Goal: Information Seeking & Learning: Learn about a topic

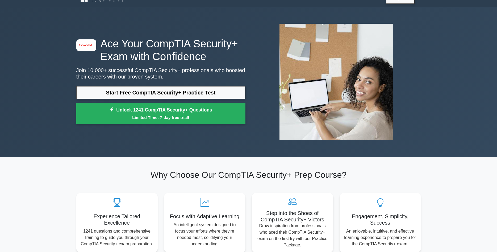
scroll to position [10, 0]
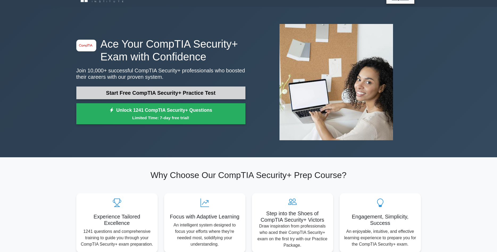
click at [188, 91] on link "Start Free CompTIA Security+ Practice Test" at bounding box center [160, 92] width 169 height 13
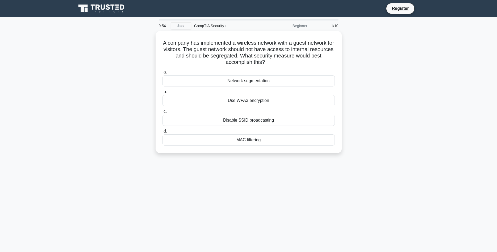
click at [346, 99] on div "A company has implemented a wireless network with a guest network for visitors.…" at bounding box center [248, 95] width 351 height 128
click at [271, 77] on div "Network segmentation" at bounding box center [248, 79] width 172 height 11
click at [162, 73] on input "a. Network segmentation" at bounding box center [162, 70] width 0 height 3
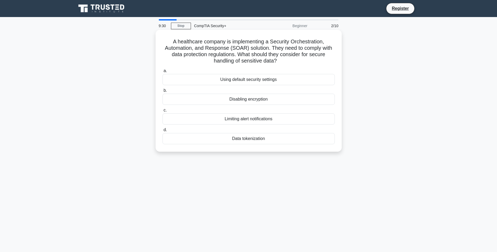
click at [296, 141] on div "Data tokenization" at bounding box center [248, 138] width 172 height 11
click at [162, 132] on input "d. Data tokenization" at bounding box center [162, 129] width 0 height 3
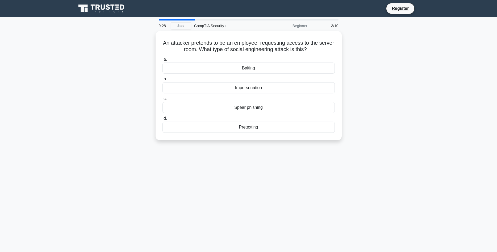
scroll to position [2, 0]
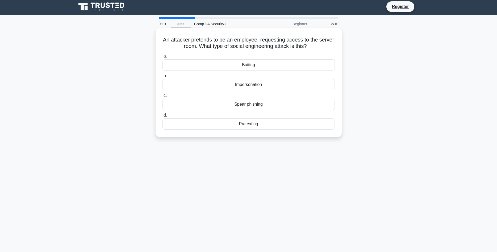
click at [299, 86] on div "Impersonation" at bounding box center [248, 84] width 172 height 11
click at [162, 78] on input "b. Impersonation" at bounding box center [162, 75] width 0 height 3
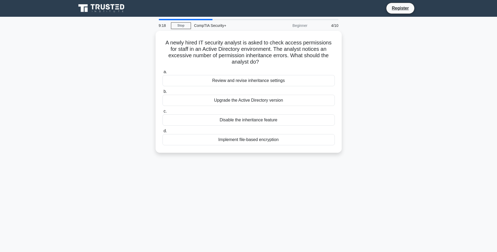
scroll to position [0, 0]
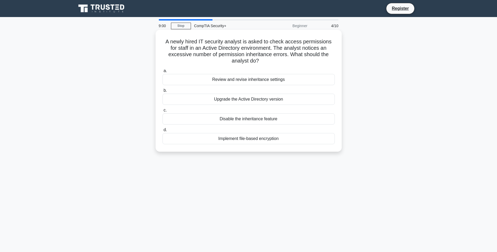
click at [316, 74] on div "Review and revise inheritance settings" at bounding box center [248, 79] width 172 height 11
click at [162, 73] on input "a. Review and revise inheritance settings" at bounding box center [162, 70] width 0 height 3
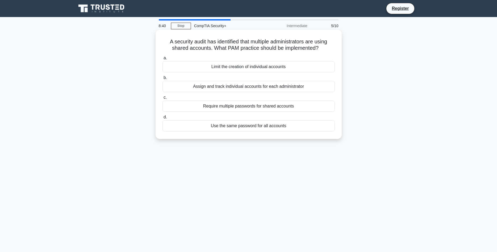
click at [305, 89] on div "Assign and track individual accounts for each administrator" at bounding box center [248, 86] width 172 height 11
click at [162, 79] on input "b. Assign and track individual accounts for each administrator" at bounding box center [162, 77] width 0 height 3
click at [300, 68] on div "Conduct a risk assessment" at bounding box center [248, 66] width 172 height 11
click at [162, 60] on input "a. Conduct a risk assessment" at bounding box center [162, 57] width 0 height 3
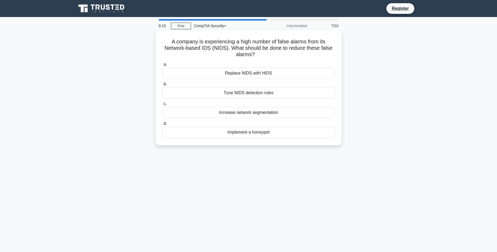
click at [311, 93] on div "Tune NIDS detection rules" at bounding box center [248, 92] width 172 height 11
click at [162, 86] on input "b. Tune NIDS detection rules" at bounding box center [162, 83] width 0 height 3
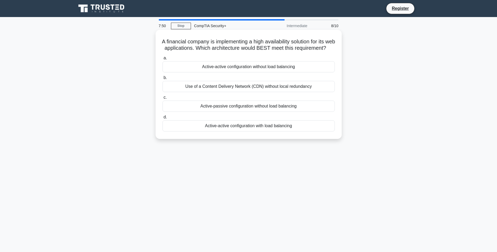
click at [289, 131] on div "Active-active configuration with load balancing" at bounding box center [248, 125] width 172 height 11
click at [162, 119] on input "d. Active-active configuration with load balancing" at bounding box center [162, 116] width 0 height 3
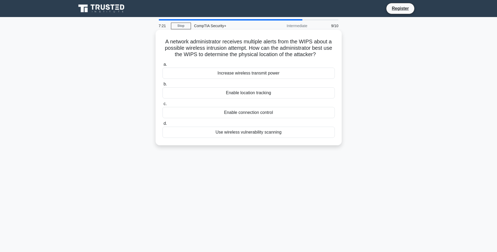
click at [299, 93] on div "Enable location tracking" at bounding box center [248, 92] width 172 height 11
click at [162, 86] on input "b. Enable location tracking" at bounding box center [162, 83] width 0 height 3
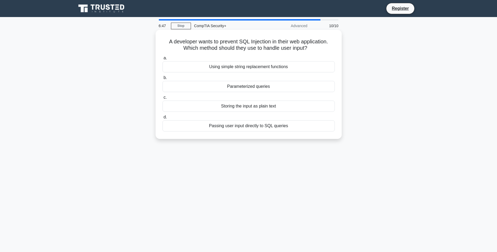
click at [290, 89] on div "Parameterized queries" at bounding box center [248, 86] width 172 height 11
click at [162, 79] on input "b. Parameterized queries" at bounding box center [162, 77] width 0 height 3
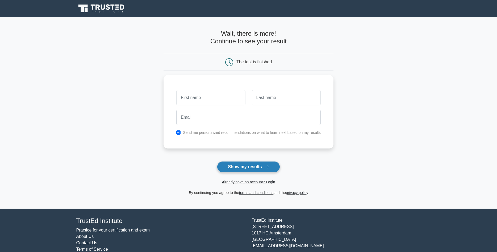
click at [270, 165] on button "Show my results" at bounding box center [248, 166] width 63 height 11
type input "TC"
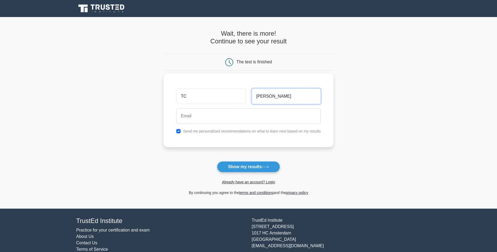
type input "Bucher"
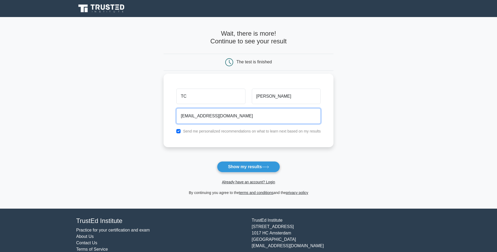
type input "troycarrolbucher@gmail.com"
click at [201, 130] on label "Send me personalized recommendations on what to learn next based on my results" at bounding box center [252, 131] width 138 height 4
click at [202, 132] on label "Send me personalized recommendations on what to learn next based on my results" at bounding box center [252, 131] width 138 height 4
click at [179, 131] on input "checkbox" at bounding box center [178, 131] width 4 height 4
checkbox input "false"
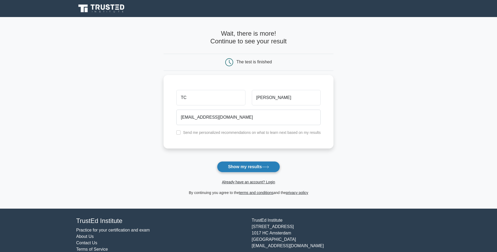
click at [254, 171] on button "Show my results" at bounding box center [248, 166] width 63 height 11
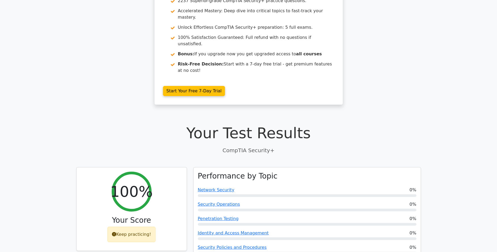
scroll to position [42, 0]
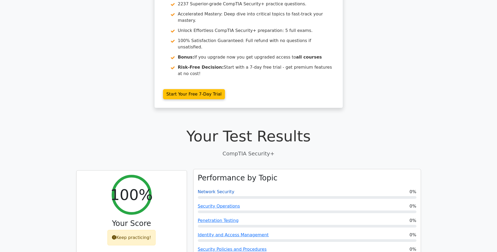
click at [222, 189] on link "Network Security" at bounding box center [216, 191] width 37 height 5
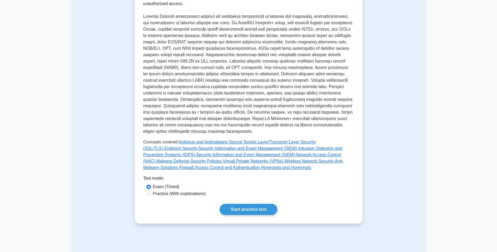
scroll to position [127, 0]
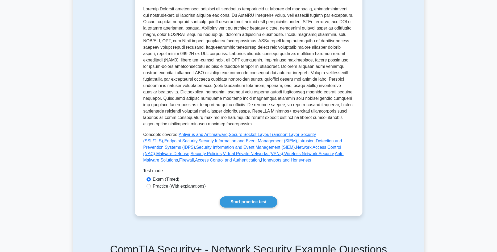
click at [192, 188] on label "Practice (With explanations)" at bounding box center [179, 186] width 53 height 6
click at [151, 188] on input "Practice (With explanations)" at bounding box center [148, 186] width 4 height 4
radio input "true"
click at [170, 179] on label "Exam (Timed)" at bounding box center [166, 179] width 27 height 6
click at [151, 179] on input "Exam (Timed)" at bounding box center [148, 179] width 4 height 4
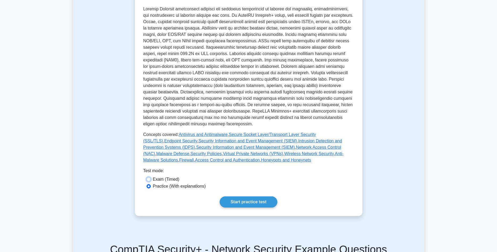
radio input "true"
click at [234, 200] on link "Start practice test" at bounding box center [249, 201] width 58 height 11
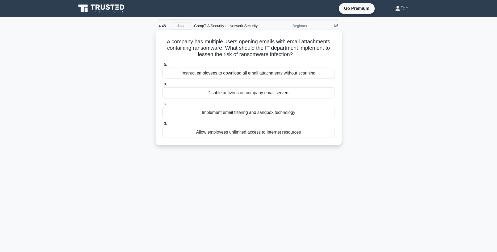
click at [311, 115] on div "Implement email filtering and sandbox technology" at bounding box center [248, 112] width 172 height 11
click at [162, 106] on input "c. Implement email filtering and sandbox technology" at bounding box center [162, 103] width 0 height 3
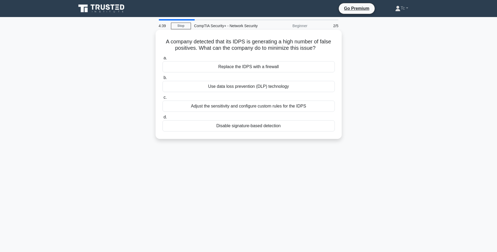
click at [314, 108] on div "Adjust the sensitivity and configure custom rules for the IDPS" at bounding box center [248, 105] width 172 height 11
click at [162, 99] on input "c. Adjust the sensitivity and configure custom rules for the IDPS" at bounding box center [162, 97] width 0 height 3
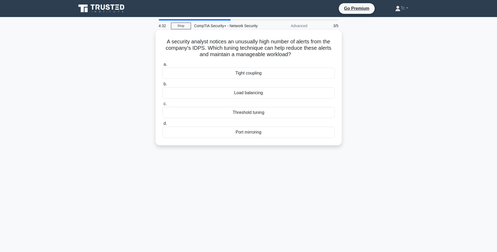
click at [298, 114] on div "Threshold tuning" at bounding box center [248, 112] width 172 height 11
click at [162, 106] on input "c. Threshold tuning" at bounding box center [162, 103] width 0 height 3
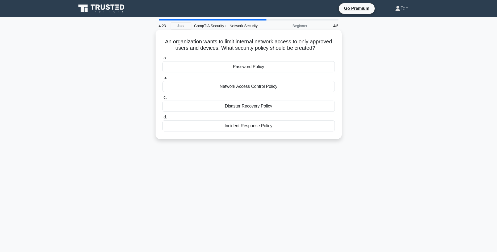
click at [295, 86] on div "Network Access Control Policy" at bounding box center [248, 86] width 172 height 11
click at [162, 79] on input "b. Network Access Control Policy" at bounding box center [162, 77] width 0 height 3
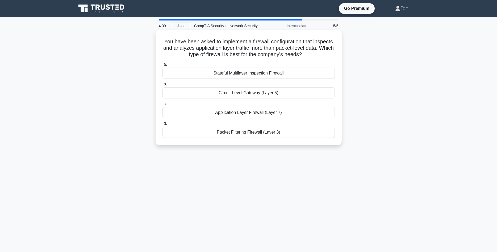
click at [300, 115] on div "Application Layer Firewall (Layer 7)" at bounding box center [248, 112] width 172 height 11
click at [162, 106] on input "c. Application Layer Firewall (Layer 7)" at bounding box center [162, 103] width 0 height 3
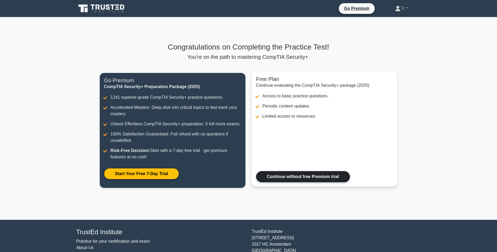
click at [301, 176] on link "Continue without free Premium trial" at bounding box center [303, 176] width 94 height 11
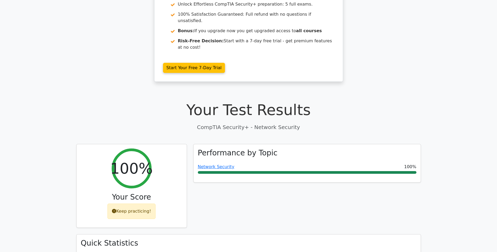
scroll to position [69, 0]
click at [328, 163] on div "Performance by Topic Network Security 100%" at bounding box center [307, 189] width 234 height 90
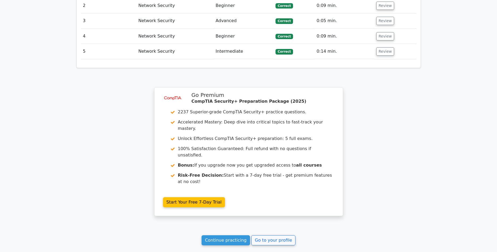
scroll to position [638, 0]
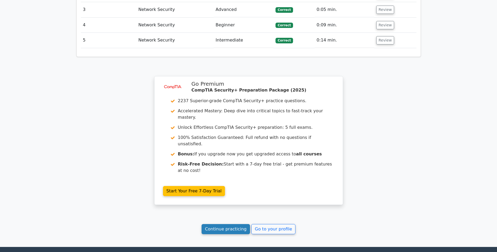
click at [239, 224] on link "Continue practicing" at bounding box center [225, 229] width 49 height 10
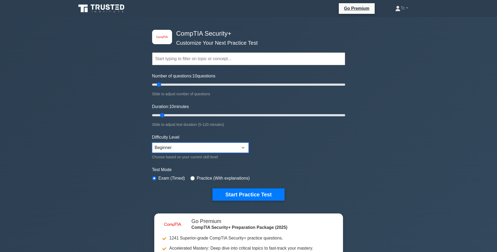
select select "intermediate"
click option "Intermediate" at bounding box center [0, 0] width 0 height 0
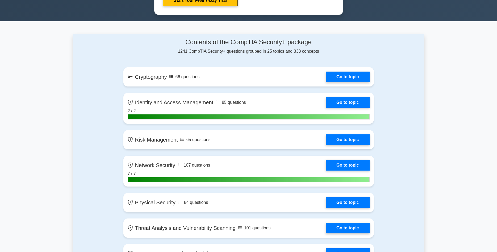
scroll to position [309, 0]
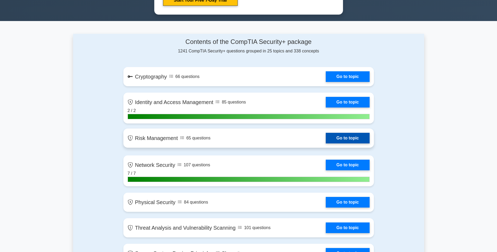
click at [326, 134] on link "Go to topic" at bounding box center [348, 138] width 44 height 11
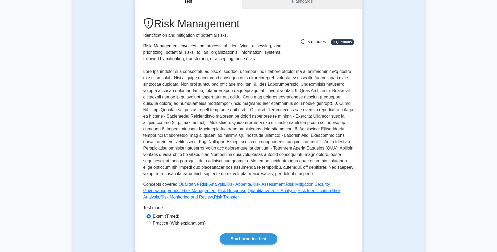
scroll to position [95, 0]
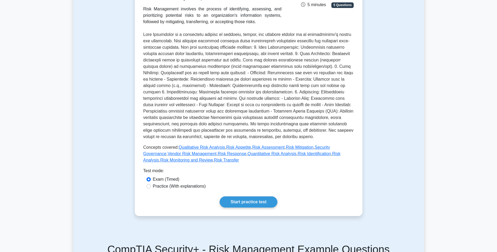
click at [200, 188] on label "Practice (With explanations)" at bounding box center [179, 186] width 53 height 6
click at [151, 188] on input "Practice (With explanations)" at bounding box center [148, 186] width 4 height 4
radio input "true"
click at [251, 200] on link "Start practice test" at bounding box center [249, 201] width 58 height 11
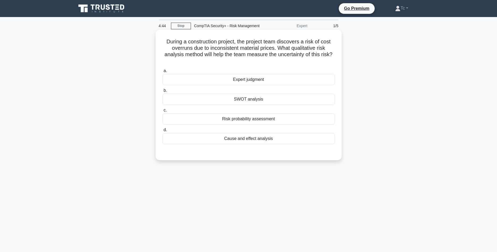
click at [271, 94] on div "SWOT analysis" at bounding box center [248, 99] width 172 height 11
click at [162, 92] on input "b. SWOT analysis" at bounding box center [162, 90] width 0 height 3
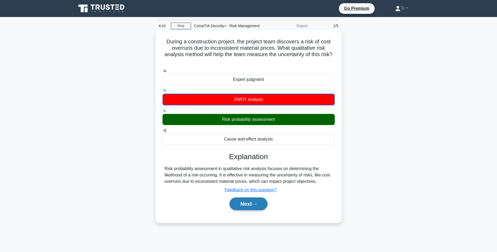
click at [261, 197] on button "Next" at bounding box center [248, 203] width 38 height 13
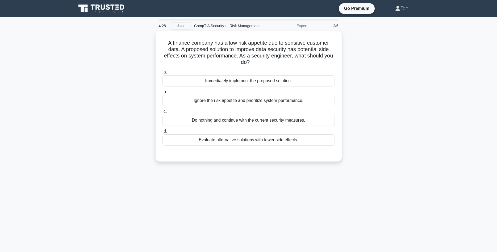
drag, startPoint x: 353, startPoint y: 108, endPoint x: 365, endPoint y: 134, distance: 29.1
click at [365, 134] on div "A finance company has a low risk appetite due to sensitive customer data. A pro…" at bounding box center [248, 99] width 351 height 137
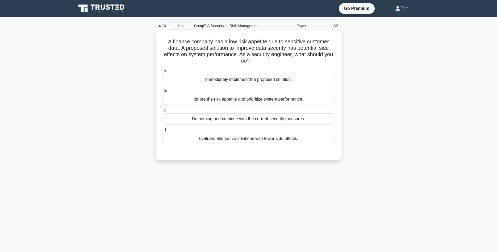
click at [311, 133] on div "Evaluate alternative solutions with fewer side effects." at bounding box center [248, 138] width 172 height 11
click at [162, 132] on input "d. Evaluate alternative solutions with fewer side effects." at bounding box center [162, 129] width 0 height 3
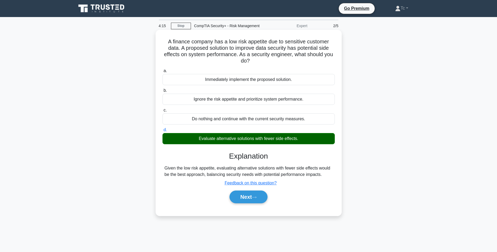
drag, startPoint x: 311, startPoint y: 132, endPoint x: 309, endPoint y: 178, distance: 45.2
click at [309, 178] on div "a. Immediately implement the proposed solution. b. Ignore the risk appetite and…" at bounding box center [248, 137] width 173 height 143
click at [252, 193] on button "Next" at bounding box center [248, 196] width 38 height 13
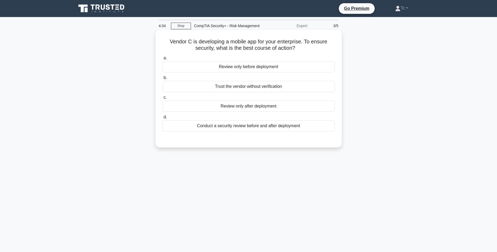
click at [308, 125] on div "Conduct a security review before and after deployment" at bounding box center [248, 125] width 172 height 11
click at [162, 119] on input "d. Conduct a security review before and after deployment" at bounding box center [162, 116] width 0 height 3
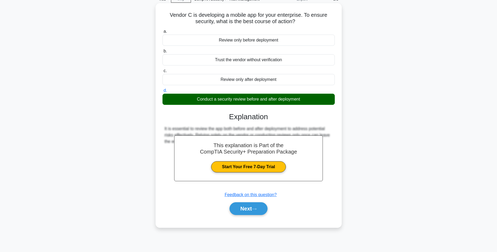
scroll to position [26, 0]
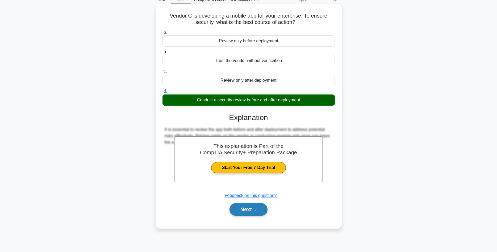
click at [259, 209] on button "Next" at bounding box center [248, 209] width 38 height 13
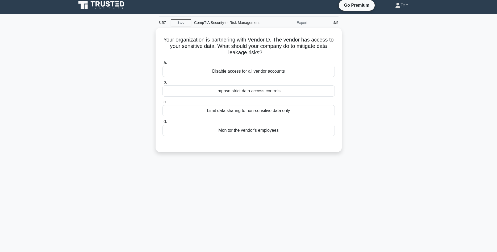
scroll to position [0, 0]
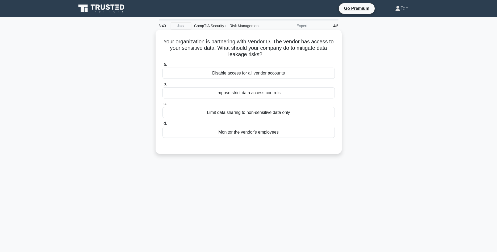
click at [285, 94] on div "Impose strict data access controls" at bounding box center [248, 92] width 172 height 11
click at [162, 86] on input "b. Impose strict data access controls" at bounding box center [162, 83] width 0 height 3
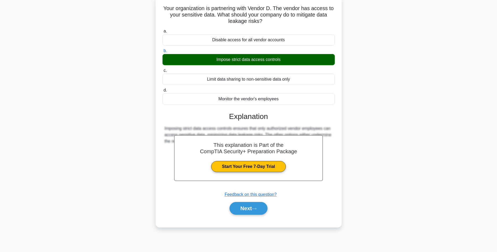
scroll to position [35, 0]
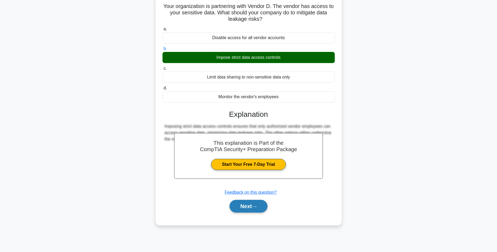
click at [263, 206] on button "Next" at bounding box center [248, 206] width 38 height 13
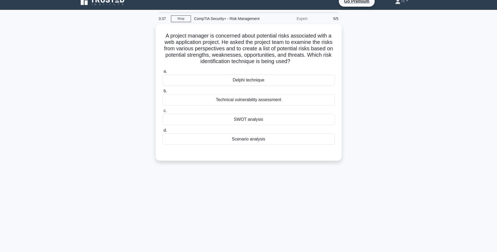
scroll to position [0, 0]
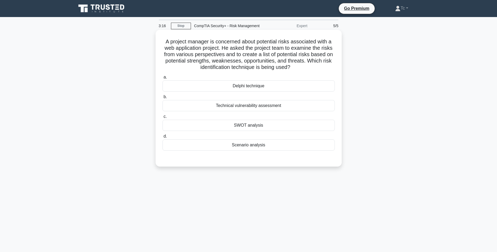
click at [270, 125] on div "SWOT analysis" at bounding box center [248, 125] width 172 height 11
click at [162, 118] on input "c. SWOT analysis" at bounding box center [162, 116] width 0 height 3
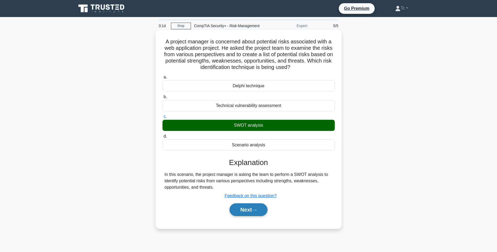
click at [258, 213] on button "Next" at bounding box center [248, 209] width 38 height 13
